Goal: Ask a question

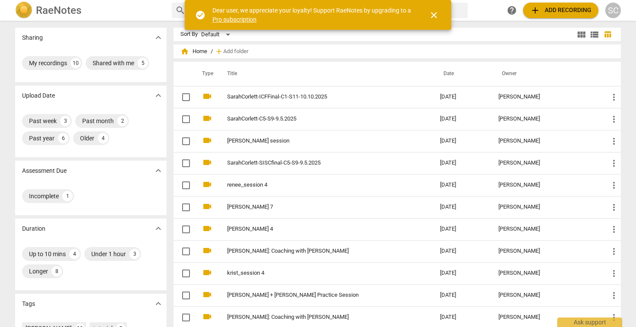
click at [616, 13] on div "SC" at bounding box center [613, 11] width 16 height 16
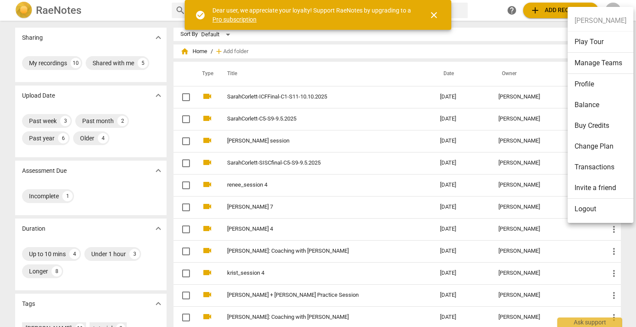
click at [587, 85] on li "Profile" at bounding box center [601, 84] width 66 height 21
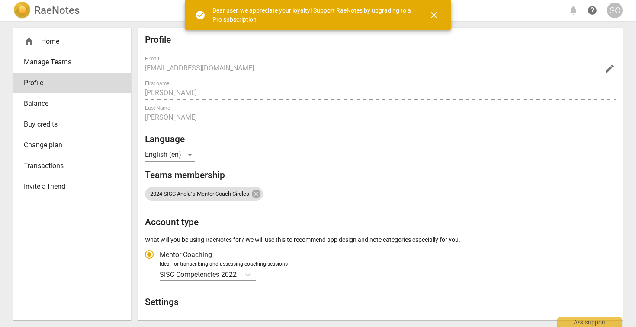
radio input "false"
click at [229, 18] on link "Pro subscription" at bounding box center [234, 19] width 44 height 7
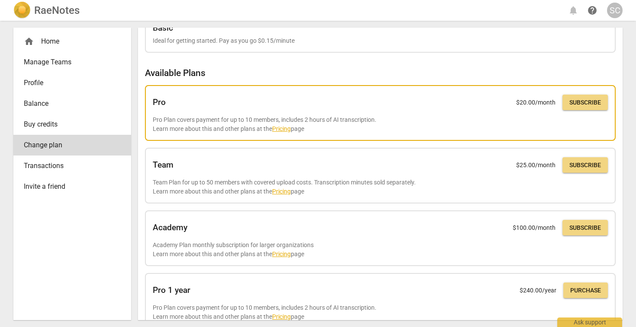
scroll to position [37, 0]
click at [333, 102] on div "Pro $ 20.00 /month Subscribe" at bounding box center [380, 102] width 455 height 19
click at [288, 128] on link "Pricing" at bounding box center [281, 128] width 19 height 7
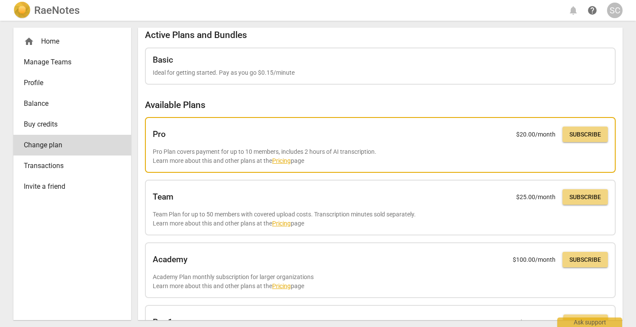
scroll to position [0, 0]
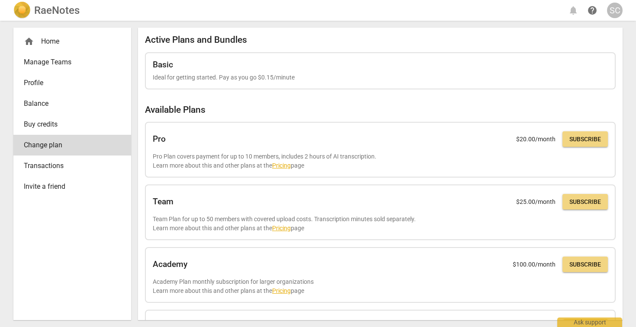
click at [590, 11] on span "help" at bounding box center [592, 10] width 10 height 10
click at [590, 10] on span "help" at bounding box center [592, 10] width 10 height 10
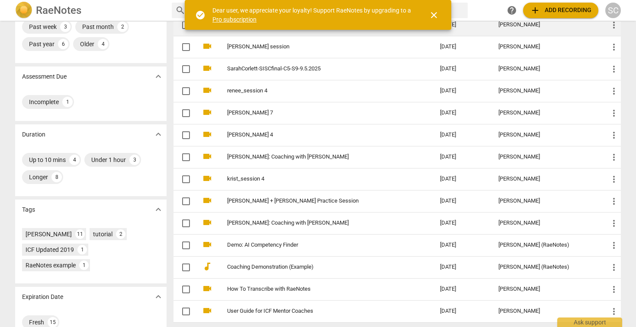
scroll to position [112, 0]
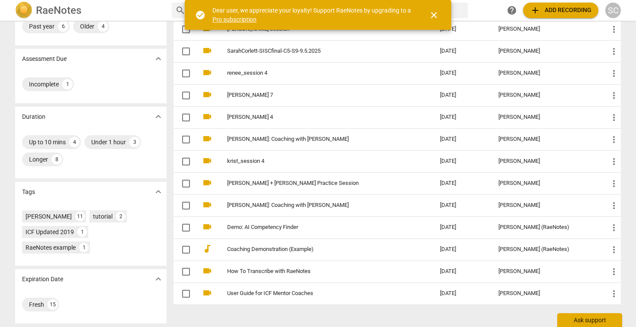
click at [584, 321] on div "Ask support" at bounding box center [589, 321] width 65 height 14
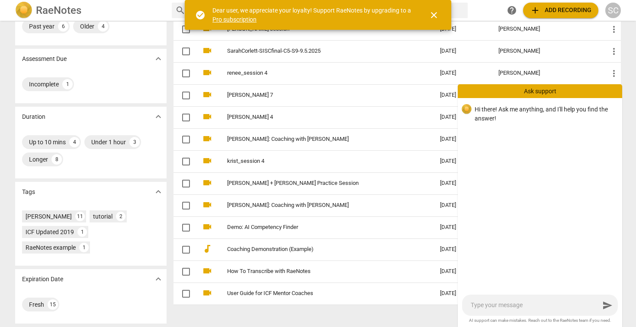
type textarea "D"
type textarea "Do"
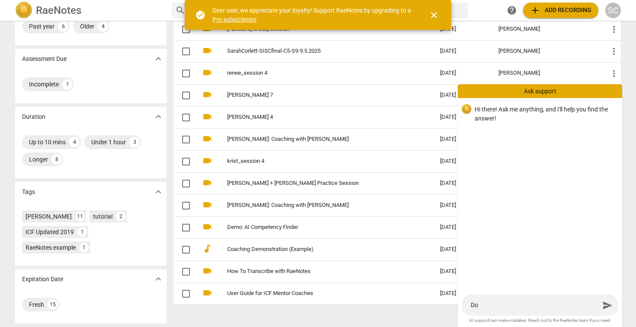
type textarea "Do"
type textarea "Do I"
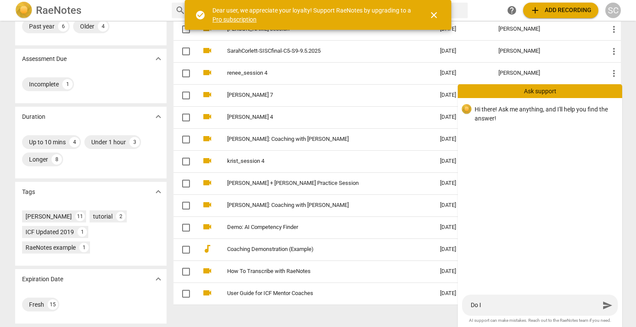
type textarea "Do I n"
type textarea "Do I ne"
type textarea "Do I nee"
type textarea "Do I need"
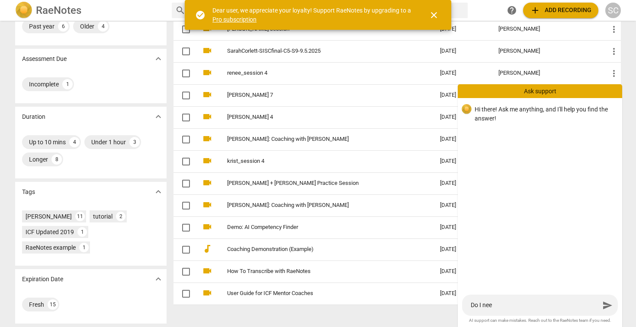
type textarea "Do I need"
type textarea "Do I need t"
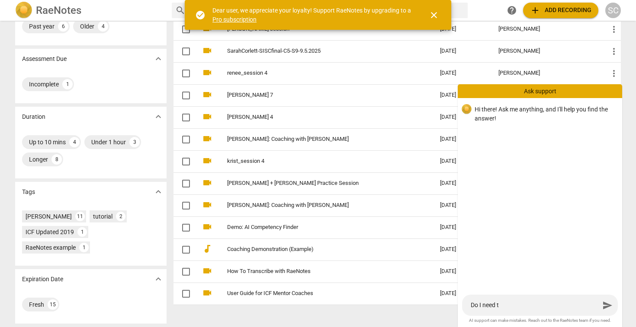
type textarea "Do I need th"
type textarea "Do I need the"
type textarea "Do I need the P"
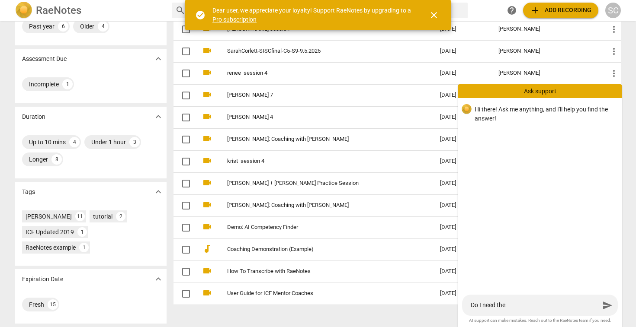
type textarea "Do I need the P"
type textarea "Do I need the Pr"
type textarea "Do I need the Pro"
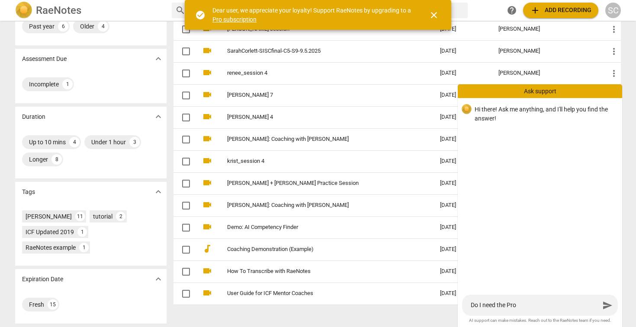
type textarea "Do I need the Pro p"
type textarea "Do I need the Pro pl"
type textarea "Do I need the Pro pla"
type textarea "Do I need the Pro plan"
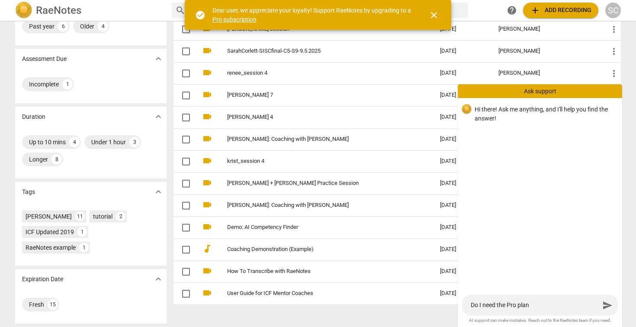
type textarea "Do I need the Pro plan"
type textarea "Do I need the Pro plan t"
type textarea "Do I need the Pro plan to"
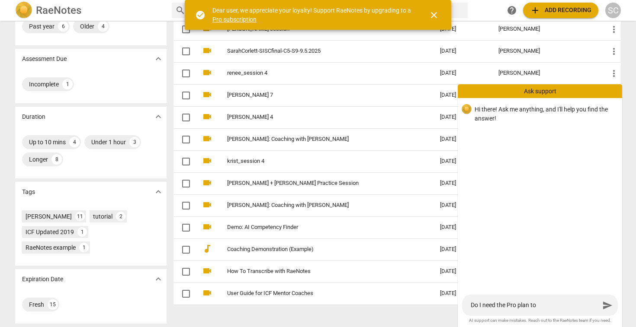
type textarea "Do I need the Pro plan to"
type textarea "Do I need the Pro [MEDICAL_DATA]"
type textarea "Do I need the Pro plan to be"
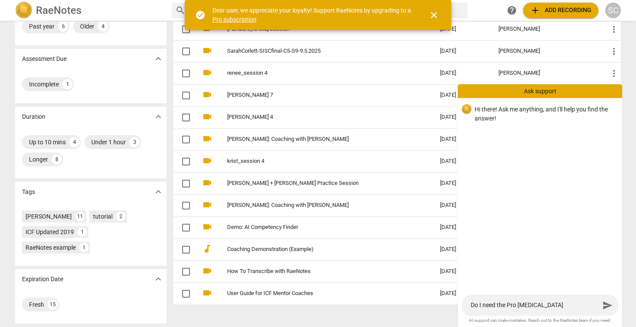
type textarea "Do I need the Pro plan to be"
type textarea "Do I need the Pro plan to be a"
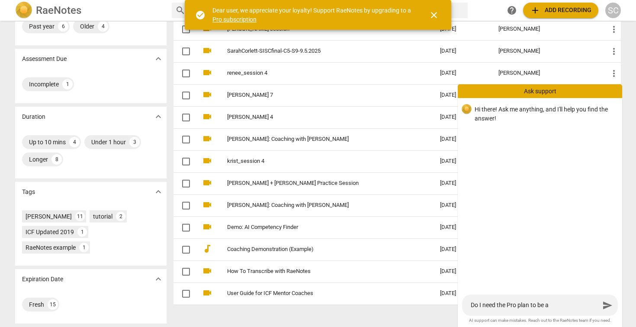
type textarea "Do I need the Pro plan to be ab"
type textarea "Do I need the Pro plan to be abl"
type textarea "Do I need the Pro plan to be able"
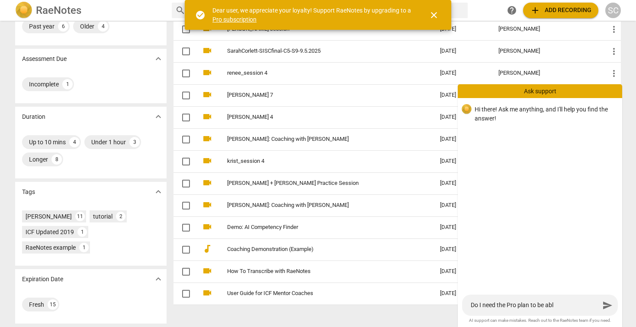
type textarea "Do I need the Pro plan to be able"
type textarea "Do I need the Pro plan to be able t"
type textarea "Do I need the Pro plan to be able to"
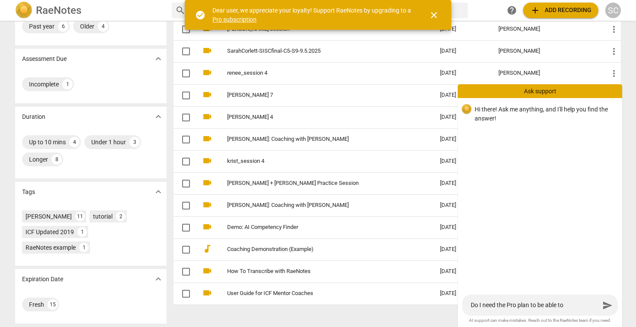
type textarea "Do I need the Pro plan to be able to"
type textarea "Do I need the Pro plan to be able to s"
type textarea "Do I need the Pro plan to be able to sh"
type textarea "Do I need the Pro plan to be able to sha"
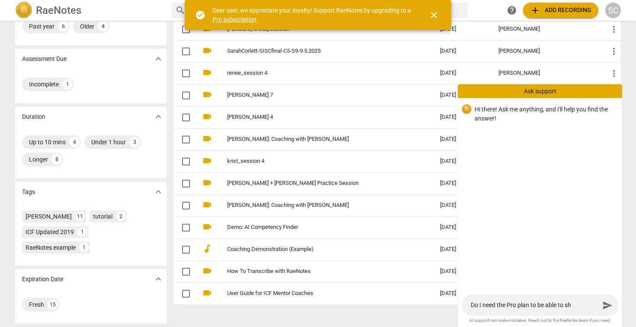
type textarea "Do I need the Pro plan to be able to sha"
type textarea "Do I need the Pro plan to be able to shar"
type textarea "Do I need the Pro plan to be able to share"
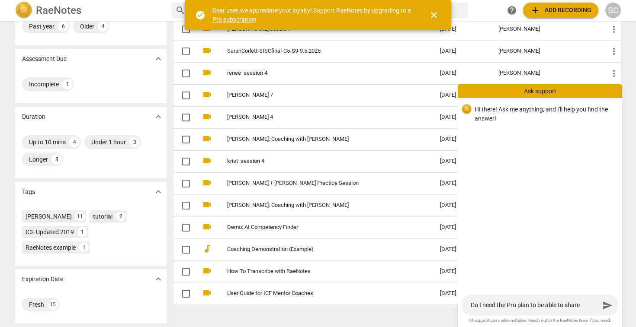
type textarea "Do I need the Pro plan to be able to share"
type textarea "Do I need the Pro plan to be able to share d"
type textarea "Do I need the Pro plan to be able to share di"
type textarea "Do I need the Pro plan to be able to share dif"
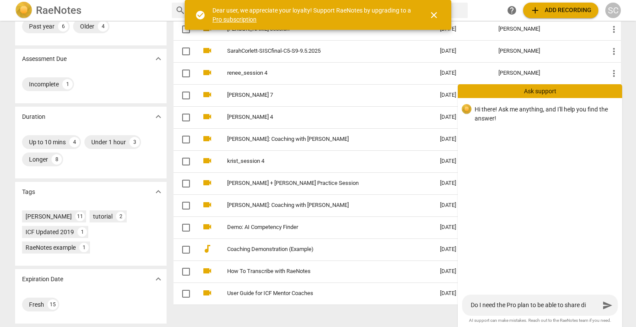
type textarea "Do I need the Pro plan to be able to share dif"
type textarea "Do I need the Pro plan to be able to share diff"
type textarea "Do I need the Pro plan to be able to share diffe"
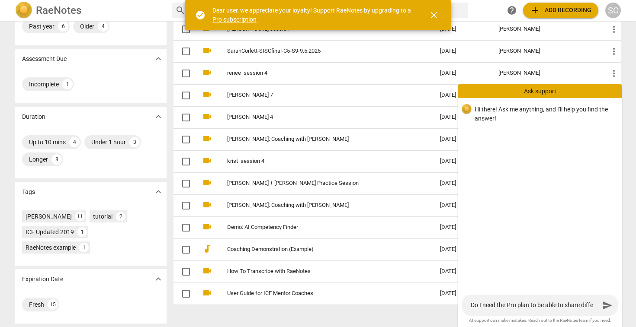
type textarea "Do I need the Pro plan to be able to share differ"
type textarea "Do I need the Pro plan to be able to share differe"
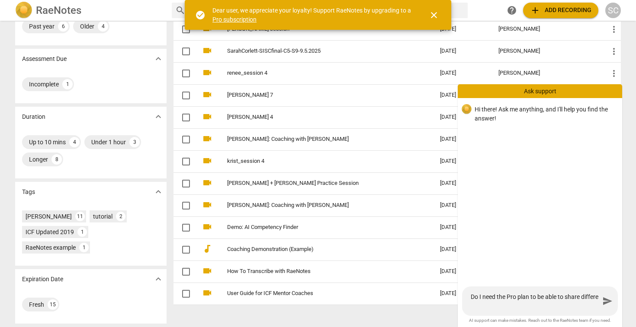
type textarea "Do I need the Pro plan to be able to share differen"
type textarea "Do I need the Pro plan to be able to share different"
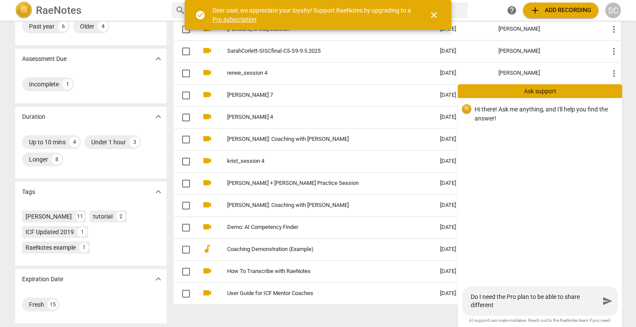
type textarea "Do I need the Pro plan to be able to share different t"
type textarea "Do I need the Pro plan to be able to share different tr"
type textarea "Do I need the Pro plan to be able to share different tra"
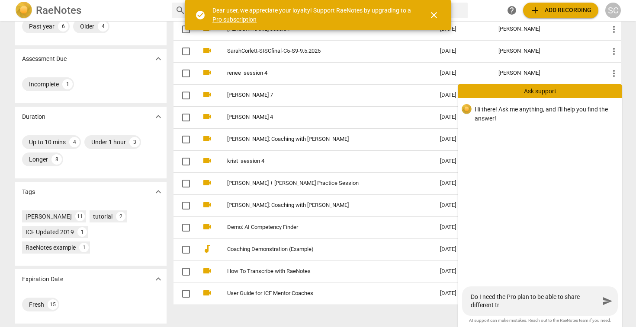
type textarea "Do I need the Pro plan to be able to share different tra"
type textarea "Do I need the Pro plan to be able to share different [PERSON_NAME]"
type textarea "Do I need the Pro plan to be able to share different trans"
type textarea "Do I need the Pro plan to be able to share different transp"
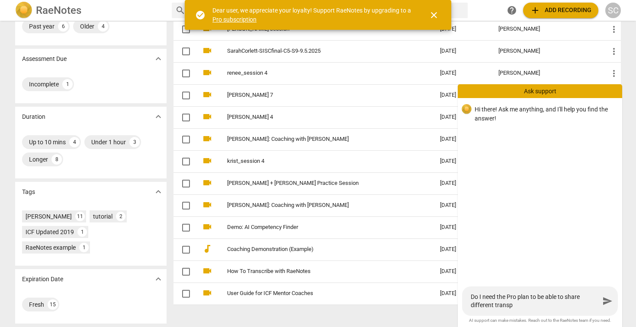
type textarea "Do I need the Pro plan to be able to share different trans"
type textarea "Do I need the Pro plan to be able to share different transc"
type textarea "Do I need the Pro plan to be able to share different transcr"
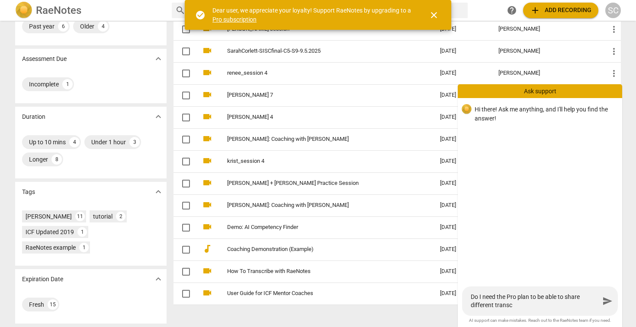
type textarea "Do I need the Pro plan to be able to share different transcr"
type textarea "Do I need the Pro plan to be able to share different transcri"
type textarea "Do I need the Pro plan to be able to share different transcrip"
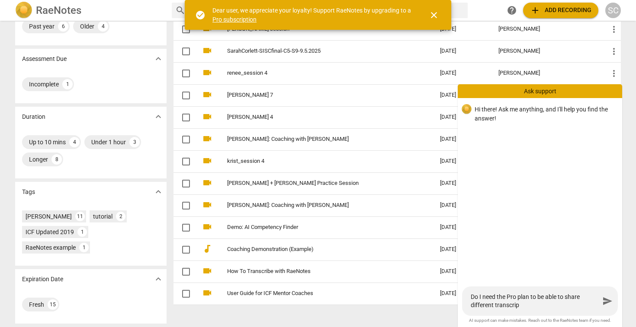
type textarea "Do I need the Pro plan to be able to share different transcript"
type textarea "Do I need the Pro plan to be able to share different transcripts"
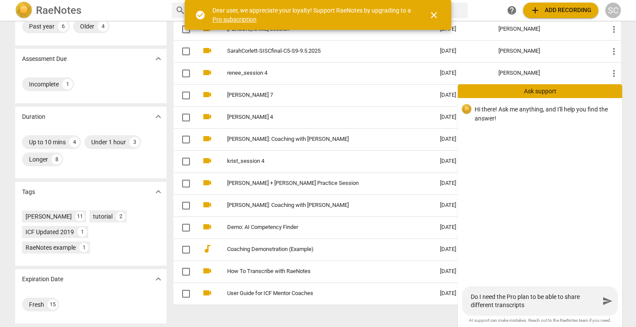
type textarea "Do I need the Pro plan to be able to share different transcripts"
type textarea "Do I need the Pro plan to be able to share different transcripts w"
type textarea "Do I need the Pro plan to be able to share different transcripts wi"
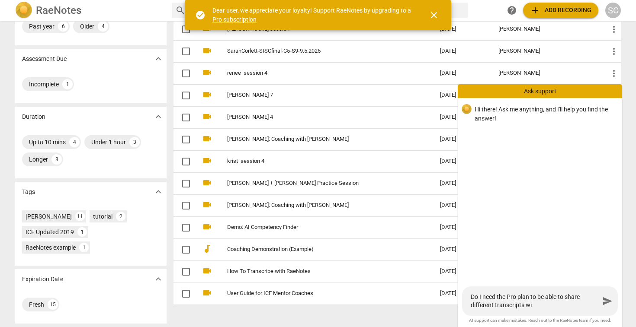
type textarea "Do I need the Pro plan to be able to share different transcripts wit"
type textarea "Do I need the Pro plan to be able to share different transcripts with"
type textarea "Do I need the Pro plan to be able to share different transcripts with d"
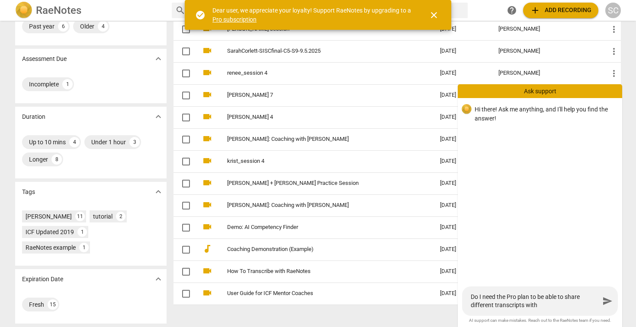
type textarea "Do I need the Pro plan to be able to share different transcripts with d"
type textarea "Do I need the Pro plan to be able to share different transcripts with di"
type textarea "Do I need the Pro plan to be able to share different transcripts with dif"
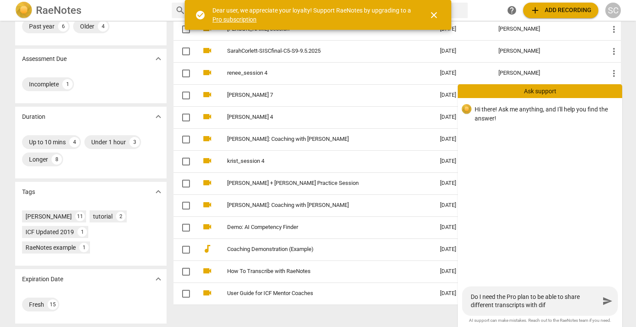
type textarea "Do I need the Pro plan to be able to share different transcripts with diff"
type textarea "Do I need the Pro plan to be able to share different transcripts with diffe"
type textarea "Do I need the Pro plan to be able to share different transcripts with differ"
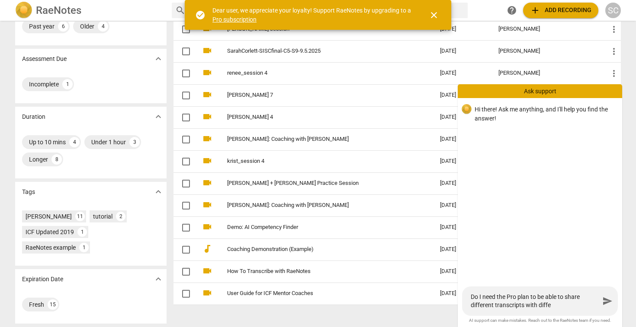
type textarea "Do I need the Pro plan to be able to share different transcripts with differ"
type textarea "Do I need the Pro plan to be able to share different transcripts with differe"
type textarea "Do I need the Pro plan to be able to share different transcripts with differen"
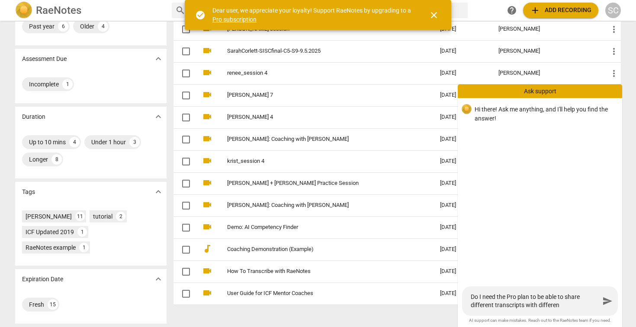
type textarea "Do I need the Pro plan to be able to share different transcripts with different"
type textarea "Do I need the Pro plan to be able to share different transcripts with different…"
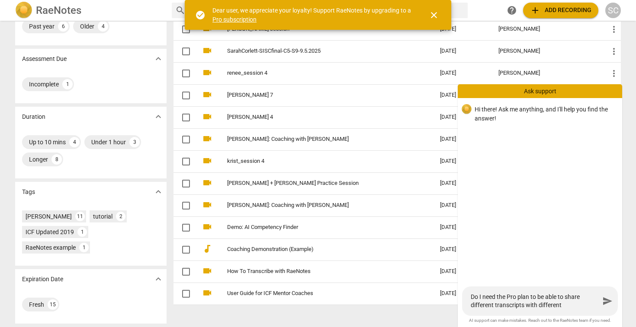
type textarea "Do I need the Pro plan to be able to share different transcripts with different…"
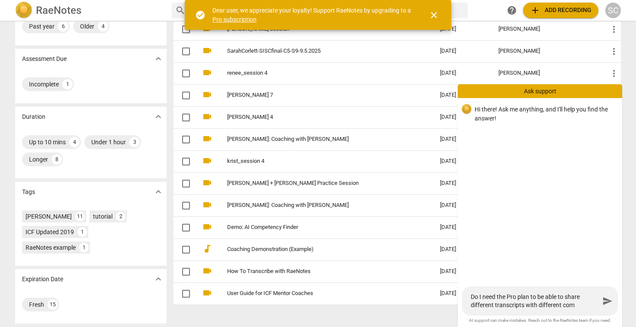
type textarea "Do I need the Pro plan to be able to share different transcripts with different…"
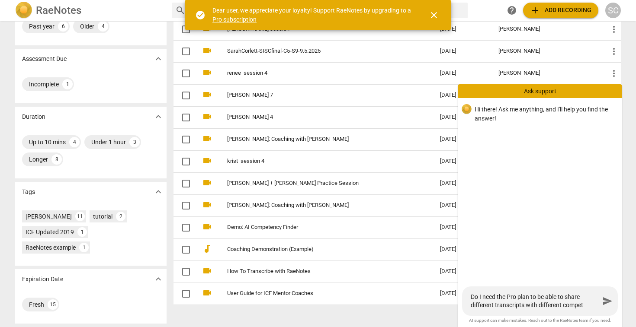
type textarea "Do I need the Pro plan to be able to share different transcripts with different…"
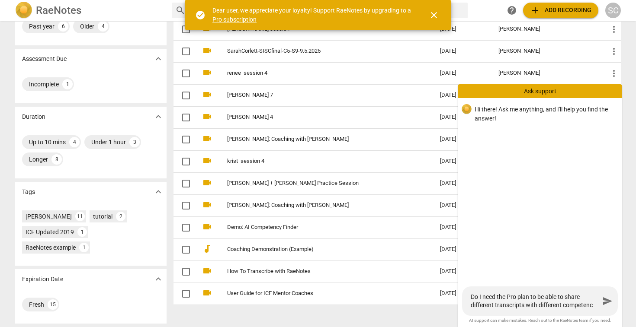
type textarea "Do I need the Pro plan to be able to share different transcripts with different…"
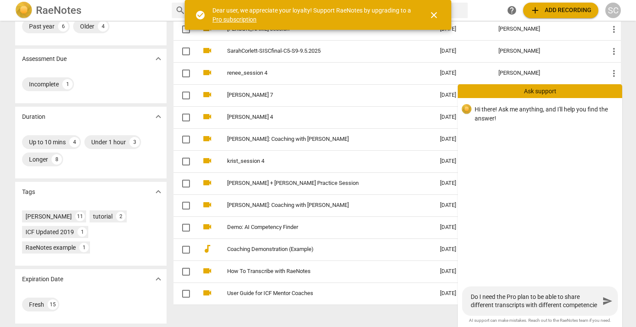
type textarea "Do I need the Pro plan to be able to share different transcripts with different…"
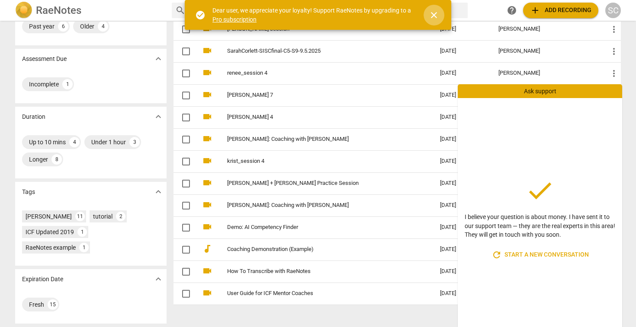
click at [432, 18] on span "close" at bounding box center [434, 15] width 10 height 10
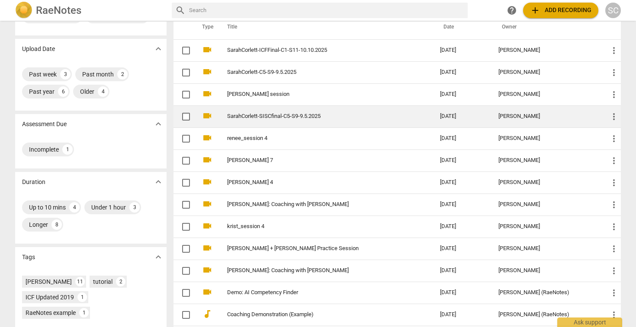
scroll to position [46, 0]
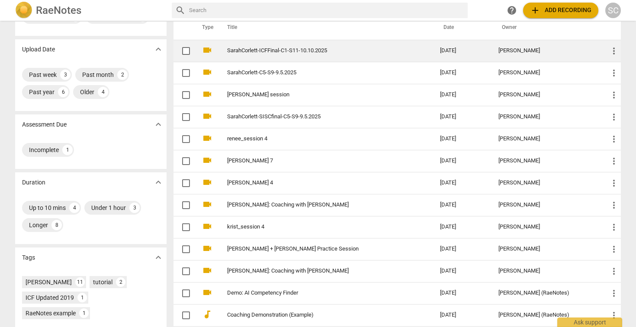
click at [270, 53] on link "SarahCorlett-ICFFinal-C1-S11-10.10.2025" at bounding box center [318, 51] width 182 height 6
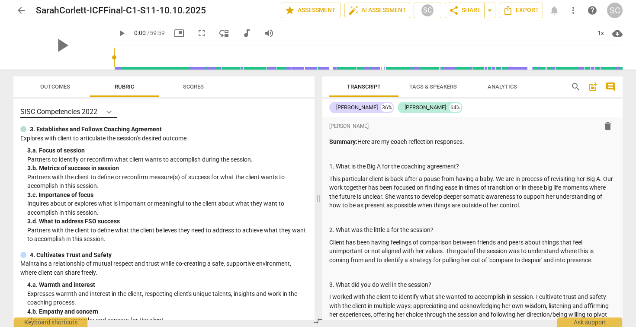
click at [109, 111] on icon at bounding box center [109, 112] width 9 height 9
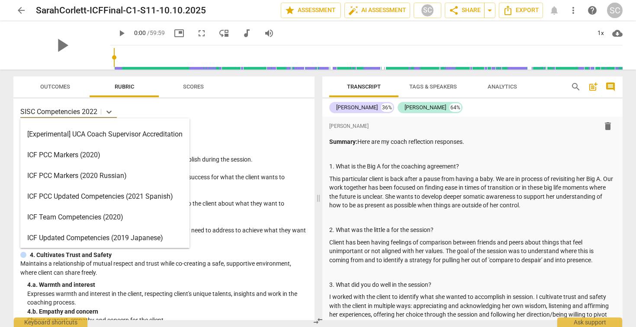
scroll to position [24, 0]
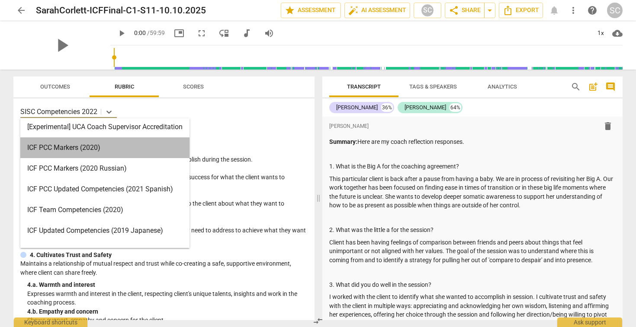
click at [76, 151] on div "ICF PCC Markers (2020)" at bounding box center [104, 148] width 169 height 21
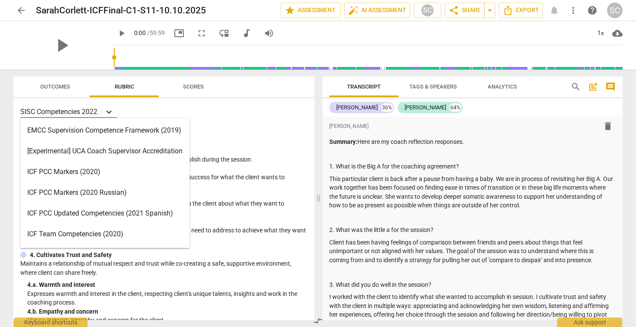
click at [110, 111] on icon at bounding box center [109, 112] width 9 height 9
click at [81, 172] on div "ICF PCC Markers (2020)" at bounding box center [104, 172] width 169 height 21
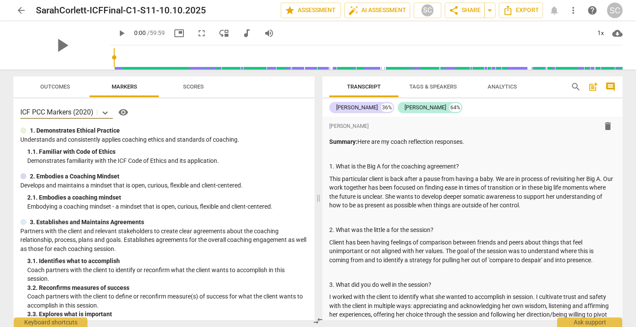
scroll to position [3, 0]
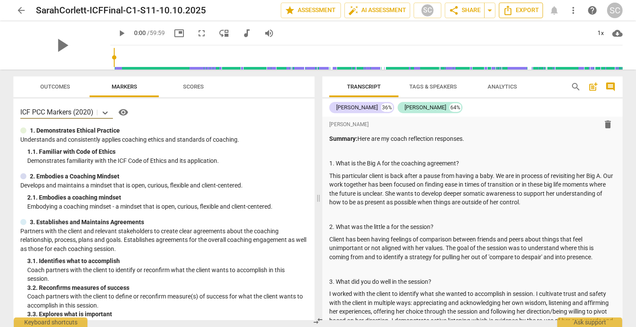
click at [510, 9] on icon "Export" at bounding box center [507, 11] width 7 height 10
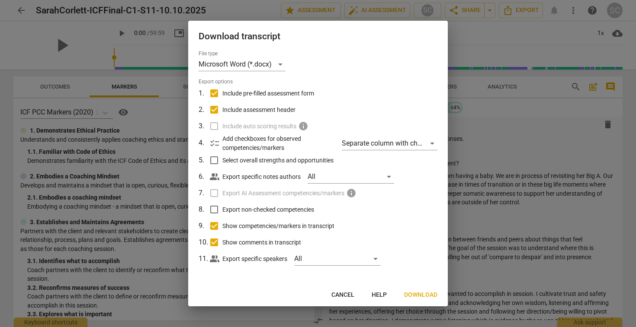
scroll to position [0, 0]
click at [412, 292] on span "Download" at bounding box center [420, 295] width 33 height 9
